Goal: Task Accomplishment & Management: Complete application form

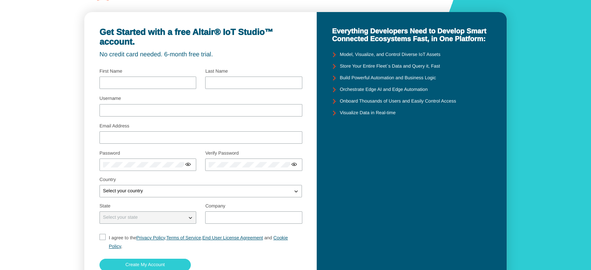
scroll to position [3, 0]
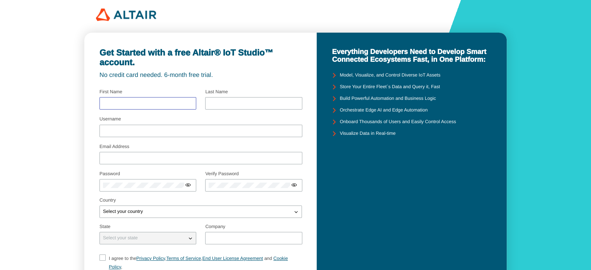
click at [139, 101] on input "text" at bounding box center [148, 103] width 90 height 5
type input "[PERSON_NAME]"
type input "Bendai"
type input "[EMAIL_ADDRESS][DOMAIN_NAME]"
type input "STELA VALUE"
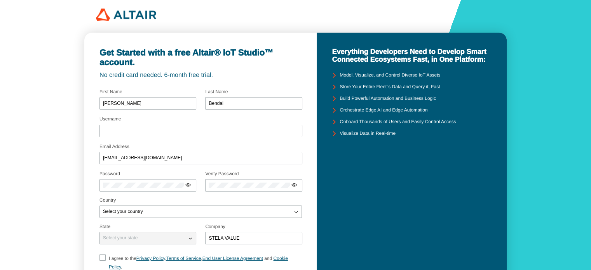
click at [130, 122] on div "Username" at bounding box center [200, 127] width 203 height 21
click at [131, 128] on div at bounding box center [200, 131] width 203 height 12
click at [143, 130] on input "Username" at bounding box center [201, 130] width 196 height 5
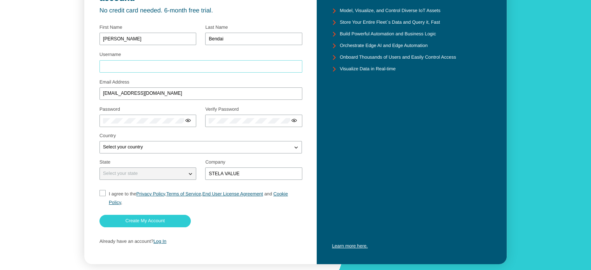
scroll to position [81, 0]
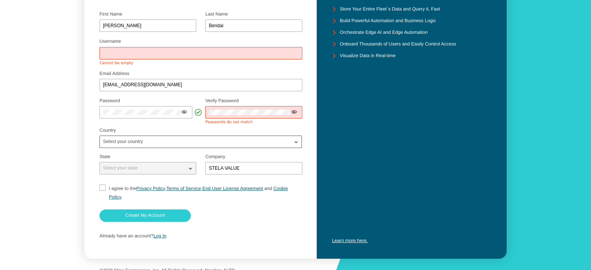
click at [148, 145] on div "Select your country" at bounding box center [196, 142] width 192 height 8
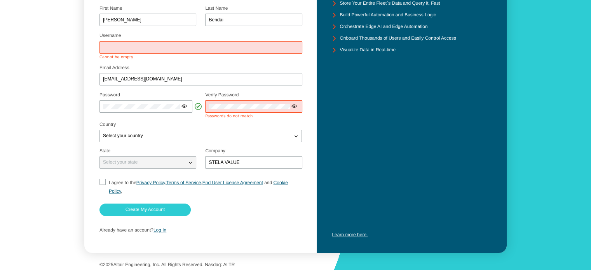
scroll to position [89, 0]
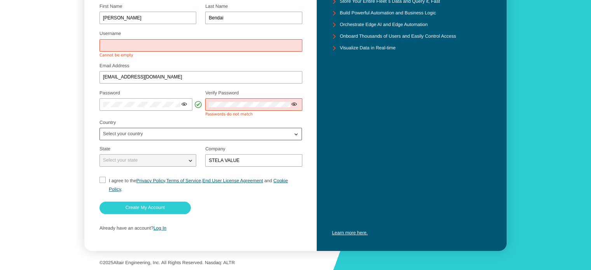
click at [143, 133] on p "Select your country" at bounding box center [123, 133] width 46 height 5
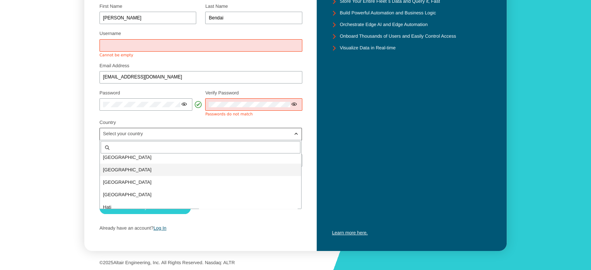
scroll to position [932, 0]
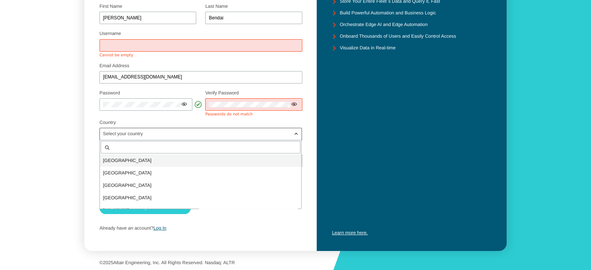
click at [136, 160] on p "[GEOGRAPHIC_DATA]" at bounding box center [200, 160] width 201 height 8
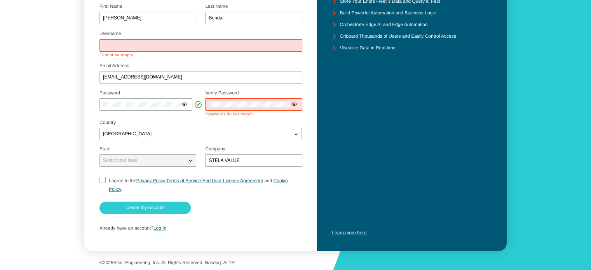
click at [140, 161] on p "Select your state" at bounding box center [120, 160] width 41 height 5
click at [255, 159] on input "STELA VALUE" at bounding box center [253, 160] width 90 height 5
click at [106, 180] on label "I agree to the Privacy Policy , Terms of Service , End User License Agreement a…" at bounding box center [200, 184] width 203 height 17
click at [104, 180] on sp-checkbox at bounding box center [102, 185] width 6 height 17
click at [100, 180] on input "I agree to the Privacy Policy , Terms of Service , End User License Agreement a…" at bounding box center [101, 185] width 5 height 17
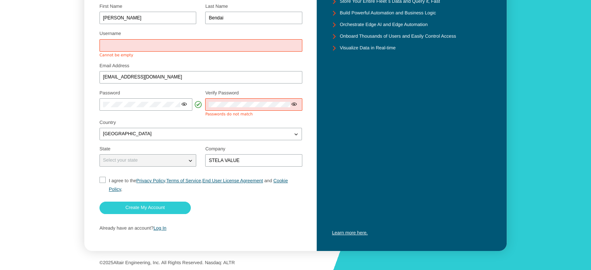
checkbox input "true"
click at [236, 109] on div at bounding box center [253, 104] width 97 height 12
click at [236, 108] on div at bounding box center [253, 104] width 97 height 12
click at [186, 105] on iron-icon at bounding box center [184, 104] width 6 height 6
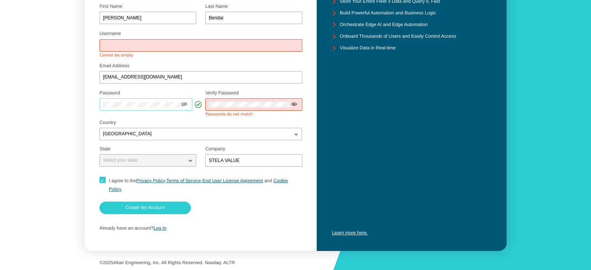
click at [45, 102] on div "Get Started with a free Altair® IoT Studio™ account. No credit card needed. 6-m…" at bounding box center [295, 90] width 591 height 358
click at [223, 95] on label "Verify Password" at bounding box center [221, 92] width 33 height 5
click at [223, 100] on div at bounding box center [253, 104] width 97 height 12
click at [227, 111] on div "Verify Password Passwords do not match" at bounding box center [253, 104] width 97 height 26
click at [223, 108] on div at bounding box center [253, 104] width 97 height 12
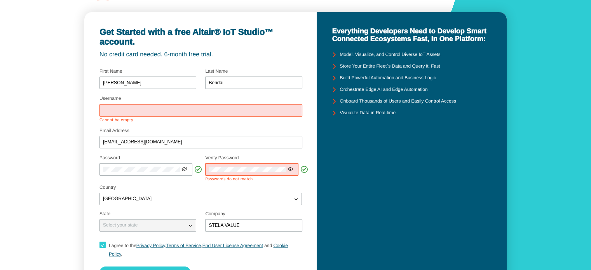
scroll to position [11, 0]
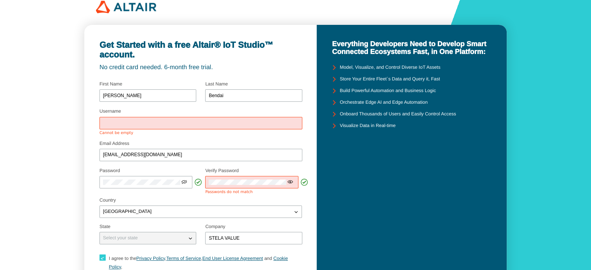
click at [188, 124] on input "Username" at bounding box center [201, 122] width 196 height 5
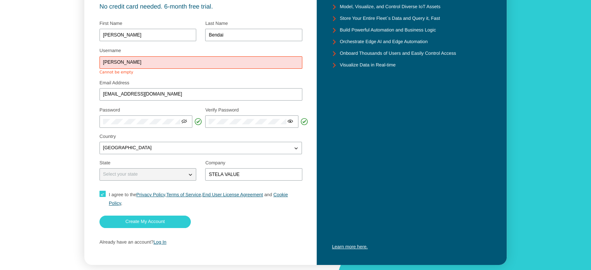
scroll to position [85, 0]
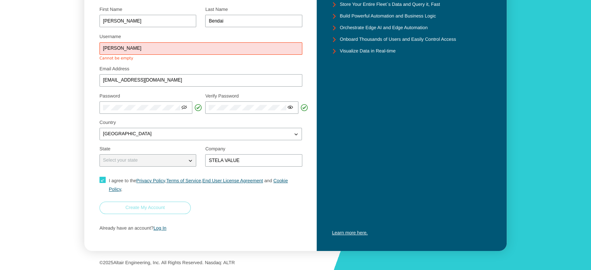
click at [159, 211] on paper-button "Create My Account" at bounding box center [144, 208] width 91 height 12
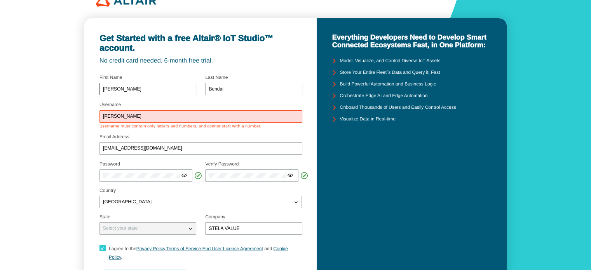
scroll to position [8, 0]
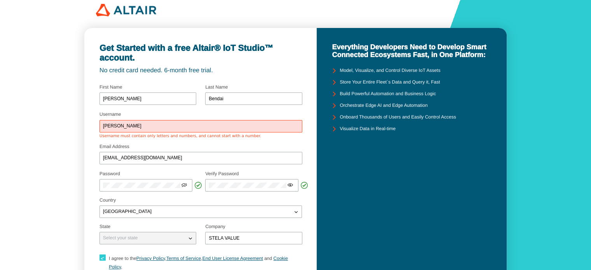
drag, startPoint x: 169, startPoint y: 123, endPoint x: 83, endPoint y: 120, distance: 85.8
click at [88, 121] on div "Get Started with a free Altair® IoT Studio™ account. No credit card needed. 6-m…" at bounding box center [200, 178] width 232 height 301
type input "="
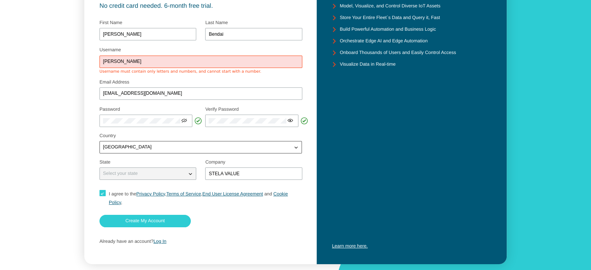
scroll to position [85, 0]
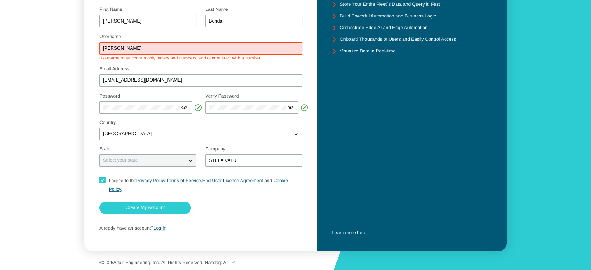
type input "[PERSON_NAME]"
click at [142, 219] on form "Username [PERSON_NAME] Username should be at least 6 characters Email Address […" at bounding box center [200, 119] width 202 height 231
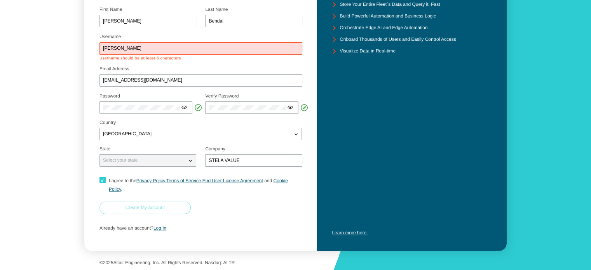
click at [140, 211] on paper-button "Create My Account" at bounding box center [144, 208] width 91 height 12
click at [139, 212] on paper-button "Create My Account" at bounding box center [144, 208] width 91 height 12
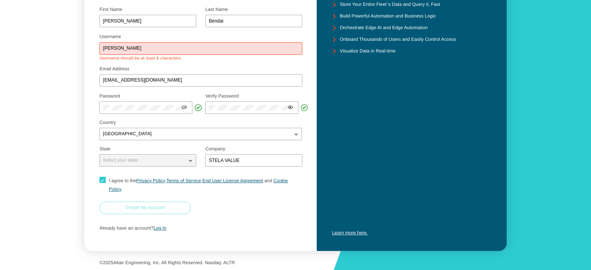
click at [0, 0] on slot "Create My Account" at bounding box center [0, 0] width 0 height 0
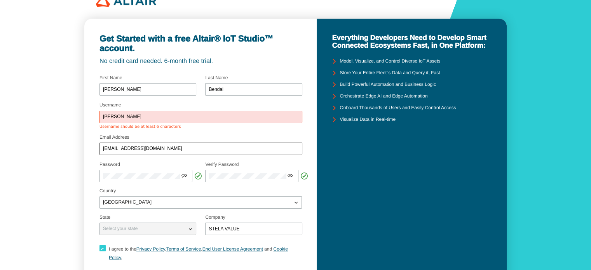
scroll to position [0, 0]
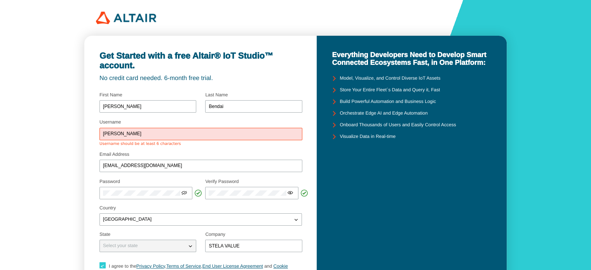
drag, startPoint x: 153, startPoint y: 132, endPoint x: 11, endPoint y: 135, distance: 142.1
click at [16, 135] on div "Get Started with a free Altair® IoT Studio™ account. No credit card needed. 6-m…" at bounding box center [295, 177] width 591 height 355
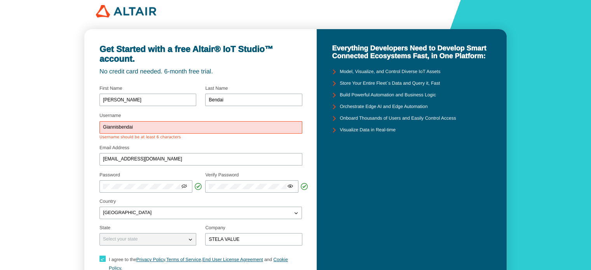
scroll to position [78, 0]
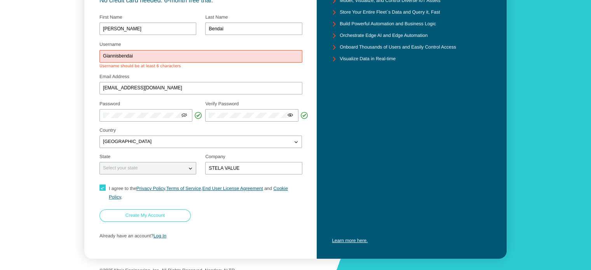
type input "Giannisbendai"
click at [159, 219] on div at bounding box center [200, 217] width 203 height 16
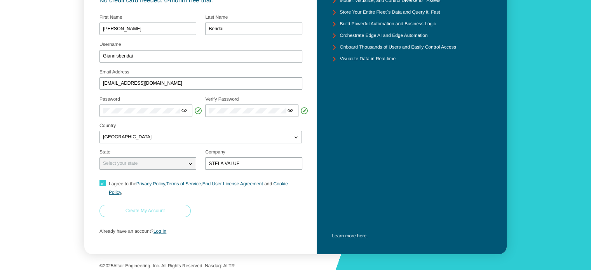
click at [0, 0] on slot "Create My Account" at bounding box center [0, 0] width 0 height 0
